Goal: Task Accomplishment & Management: Complete application form

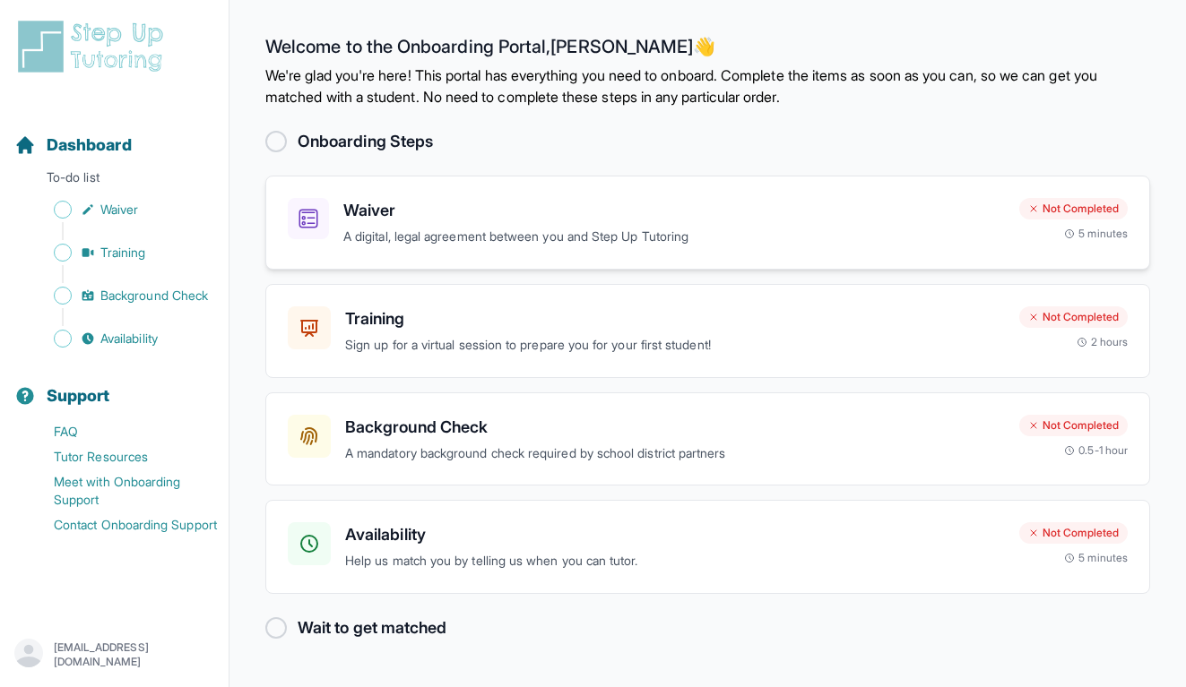
click at [418, 223] on div "Waiver A digital, legal agreement between you and Step Up Tutoring" at bounding box center [673, 222] width 661 height 49
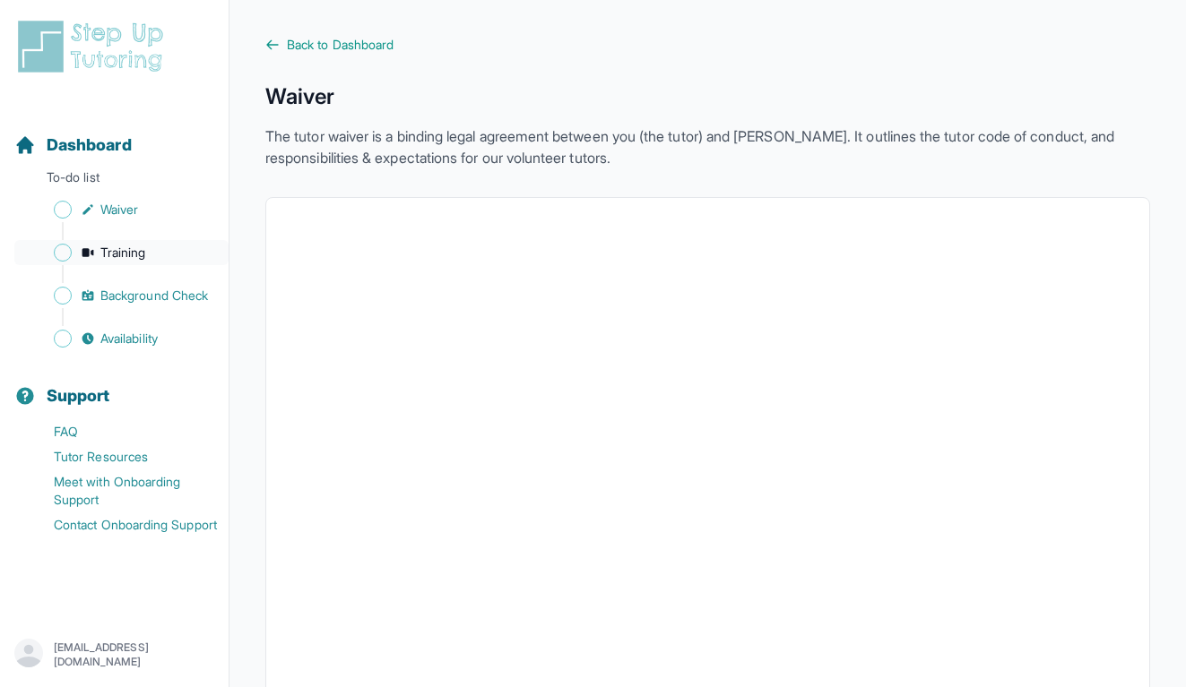
click at [120, 254] on span "Training" at bounding box center [123, 253] width 46 height 18
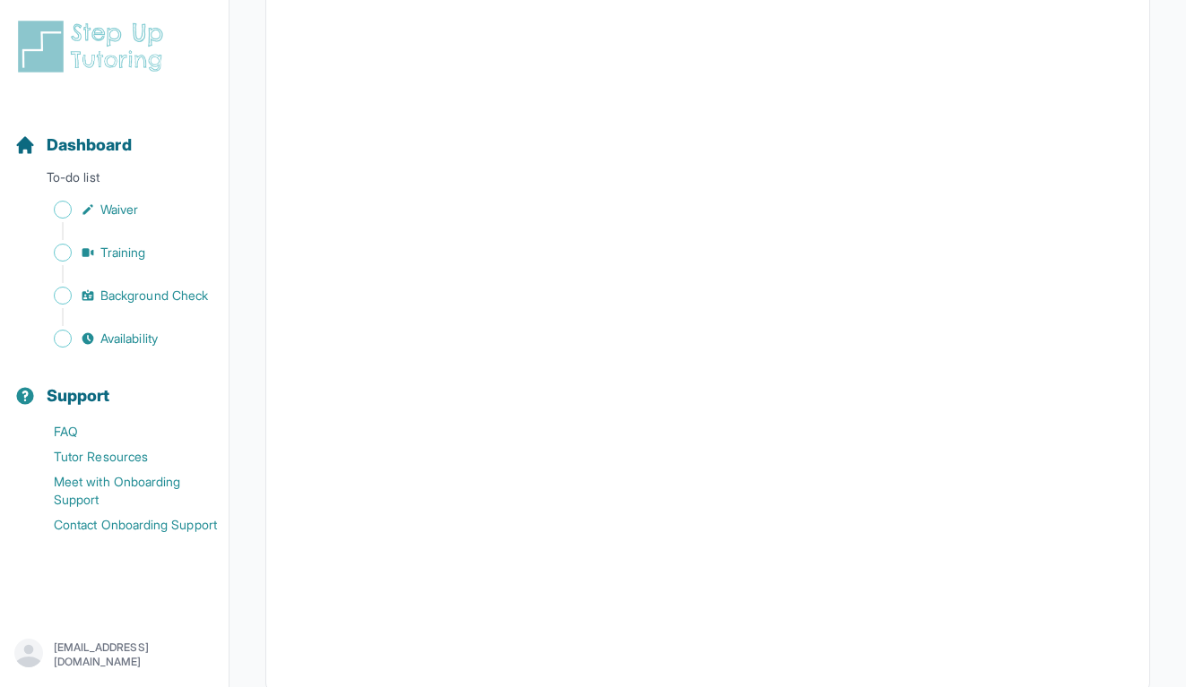
scroll to position [436, 0]
click at [135, 290] on span "Background Check" at bounding box center [154, 296] width 108 height 18
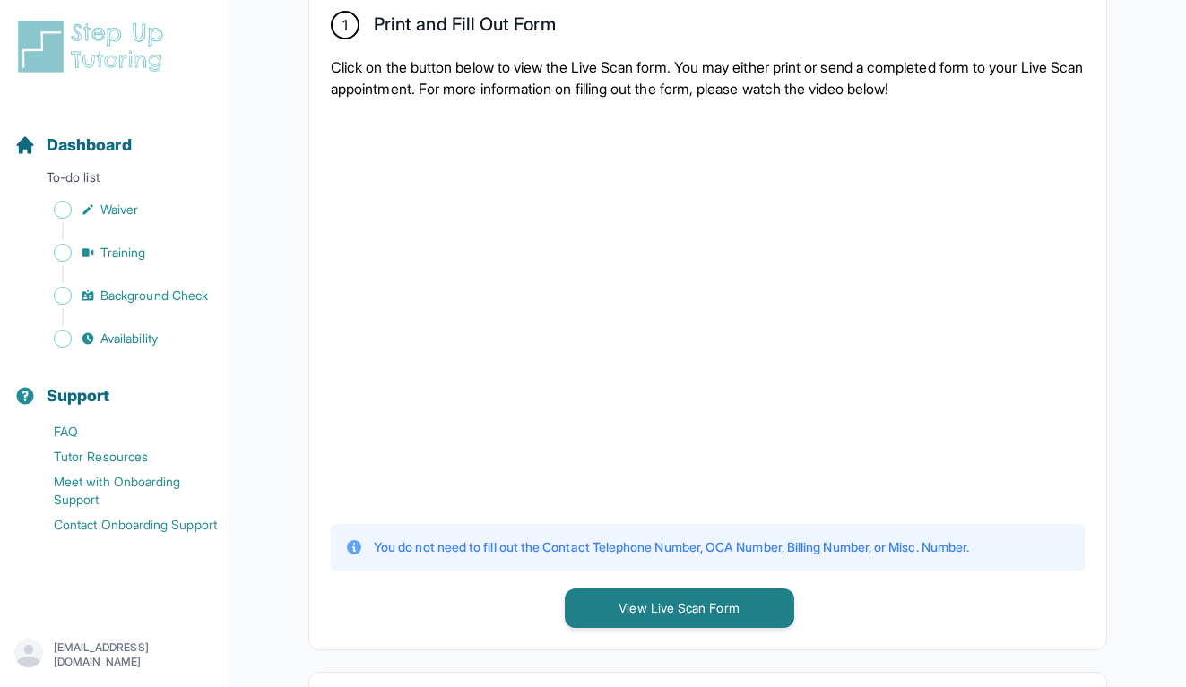
scroll to position [373, 0]
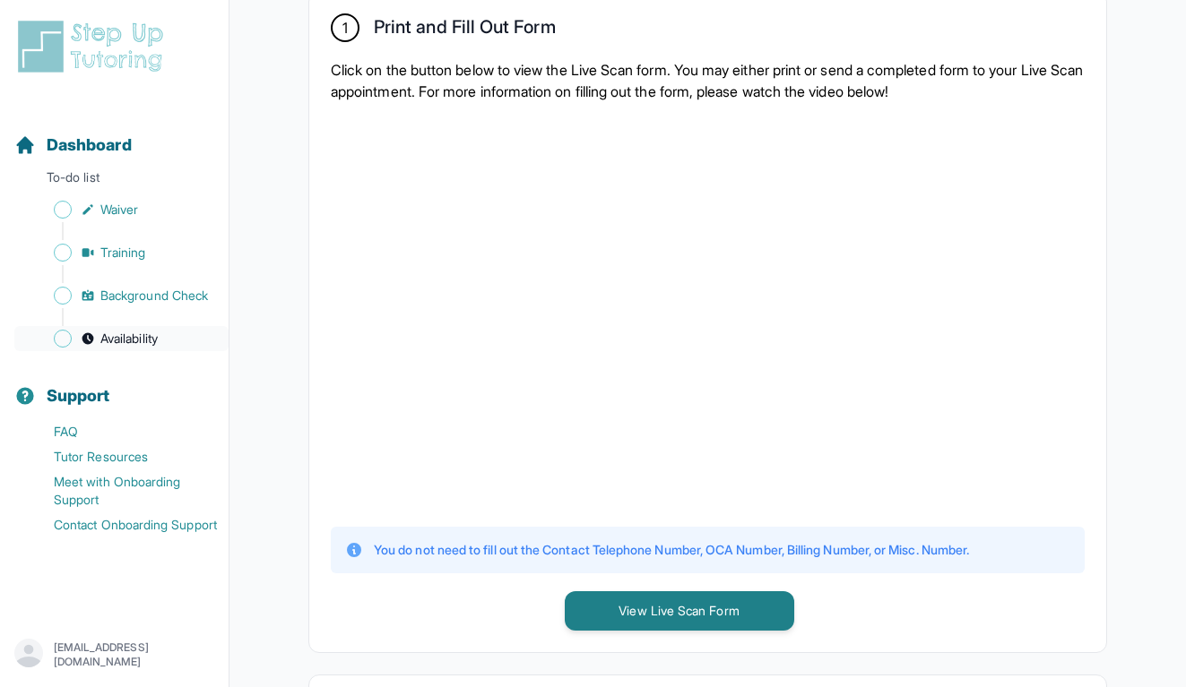
click at [125, 342] on span "Availability" at bounding box center [128, 339] width 57 height 18
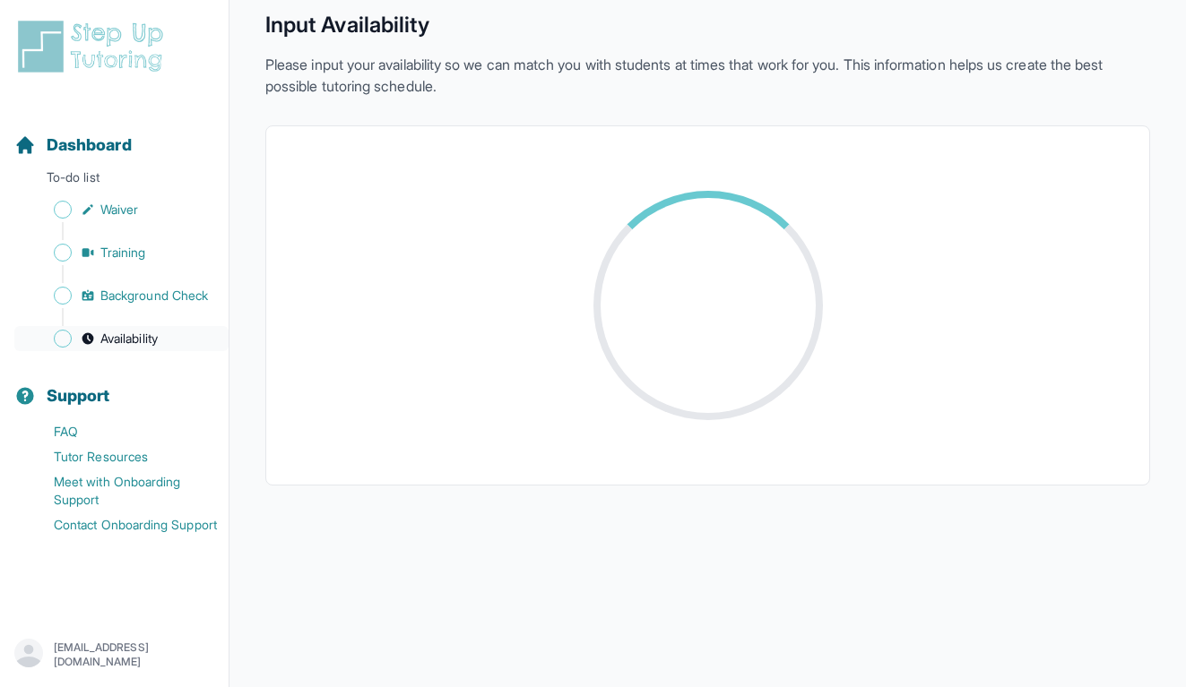
scroll to position [72, 0]
